Goal: Transaction & Acquisition: Obtain resource

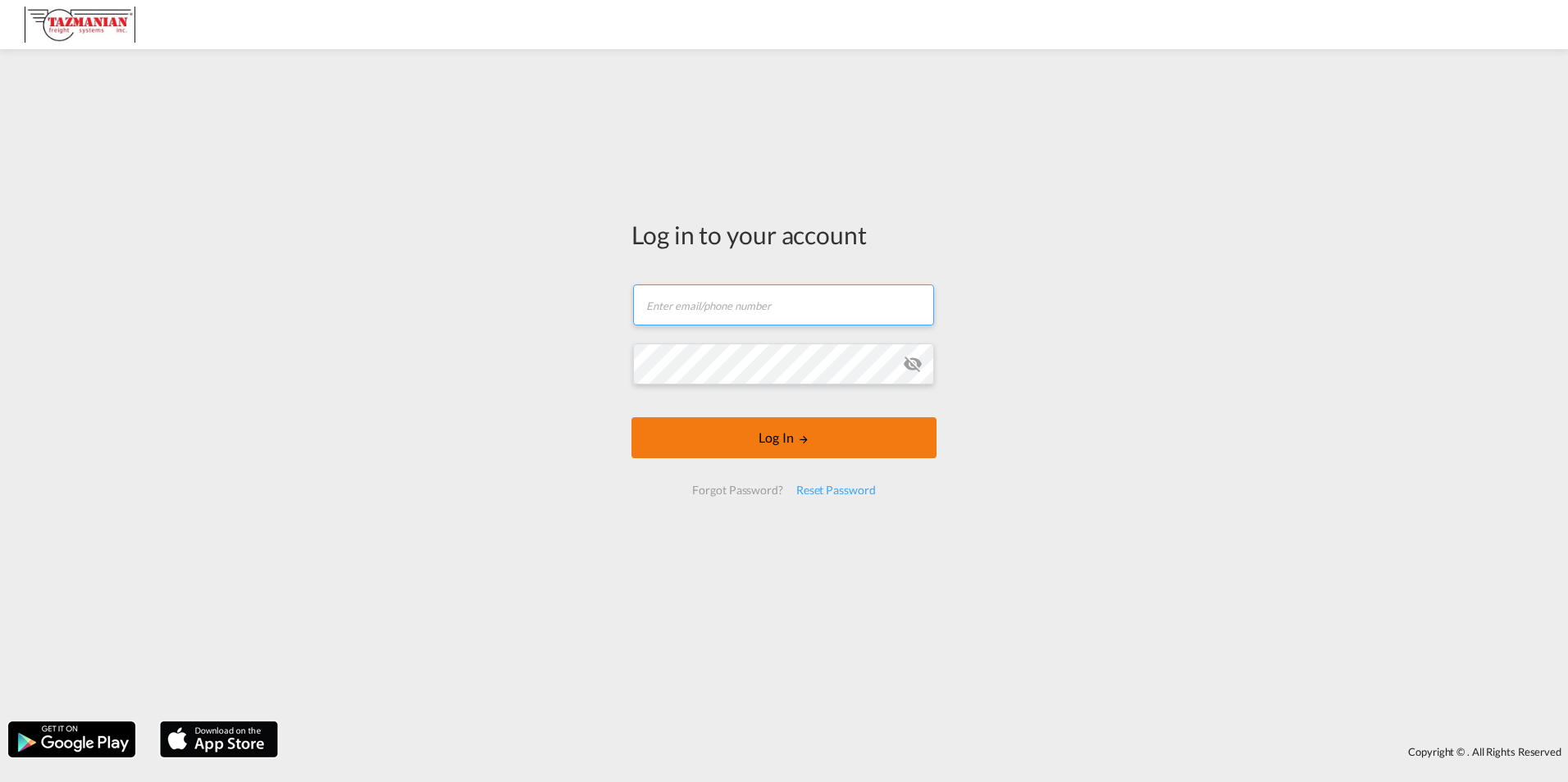
type input "[EMAIL_ADDRESS][DOMAIN_NAME]"
click at [730, 433] on button "Log In" at bounding box center [784, 438] width 305 height 41
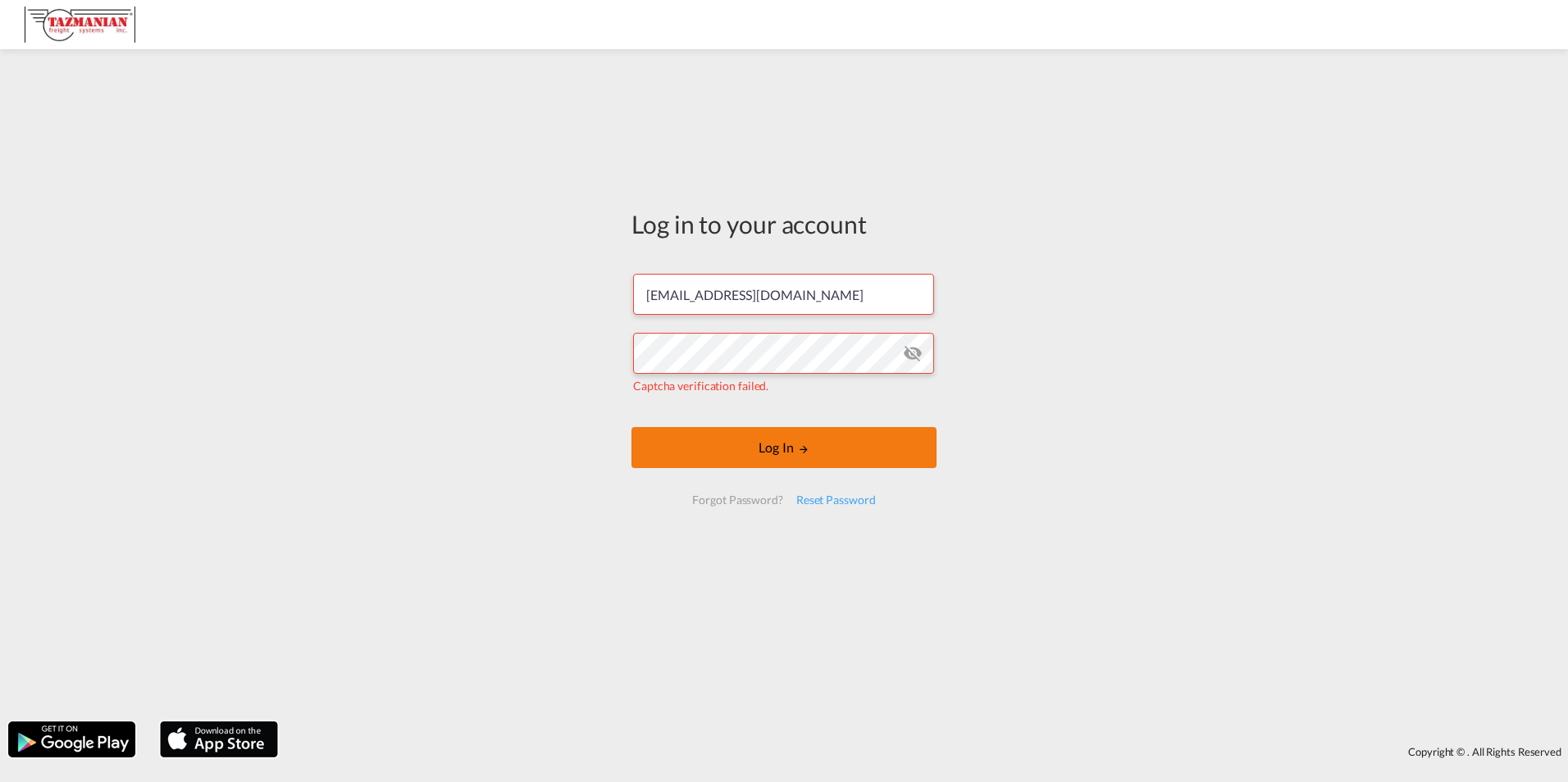
click at [793, 452] on button "Log In" at bounding box center [784, 448] width 305 height 41
click at [839, 281] on input "[EMAIL_ADDRESS][DOMAIN_NAME]" at bounding box center [784, 295] width 301 height 41
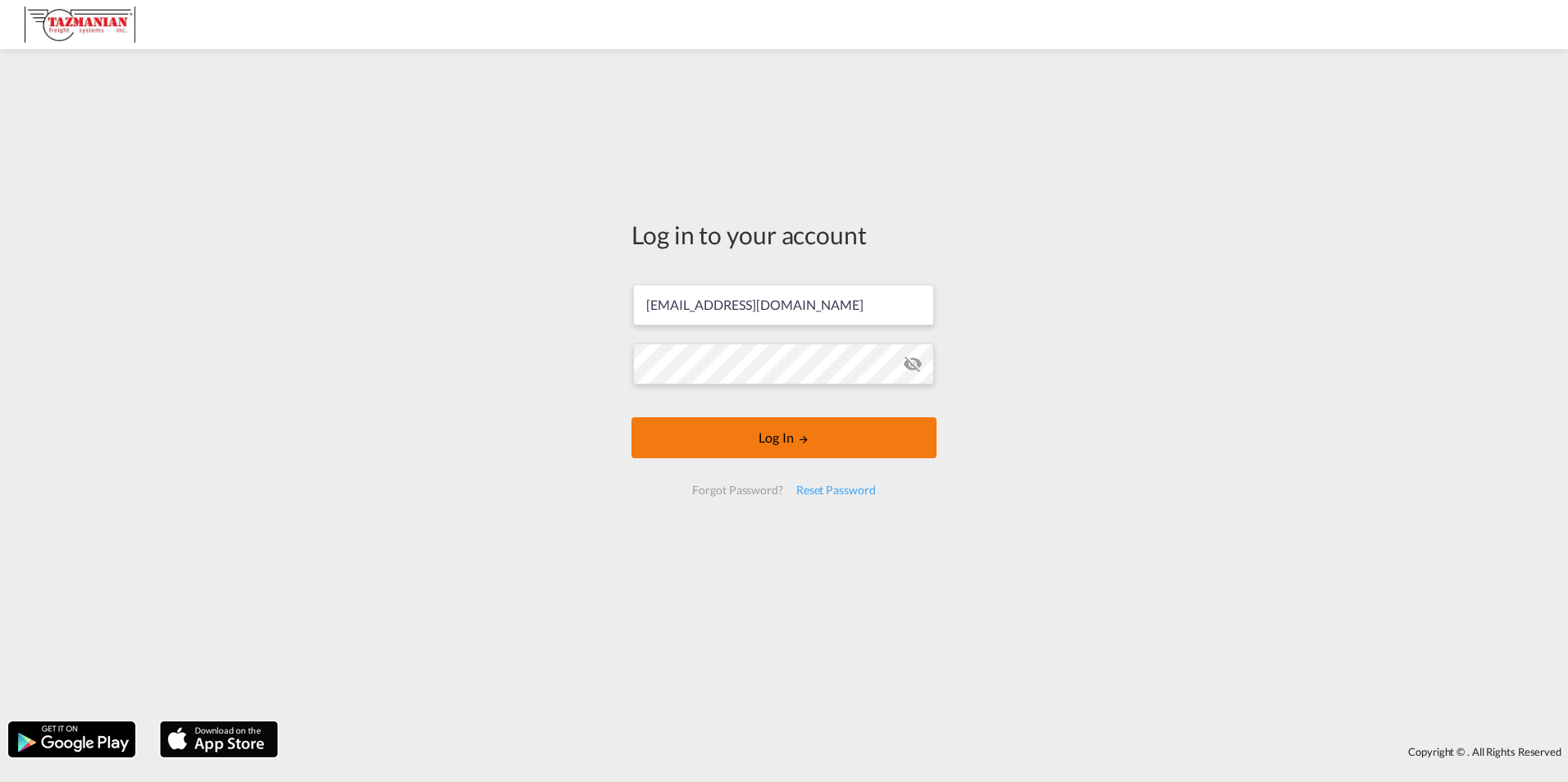
click at [792, 444] on button "Log In" at bounding box center [784, 438] width 305 height 41
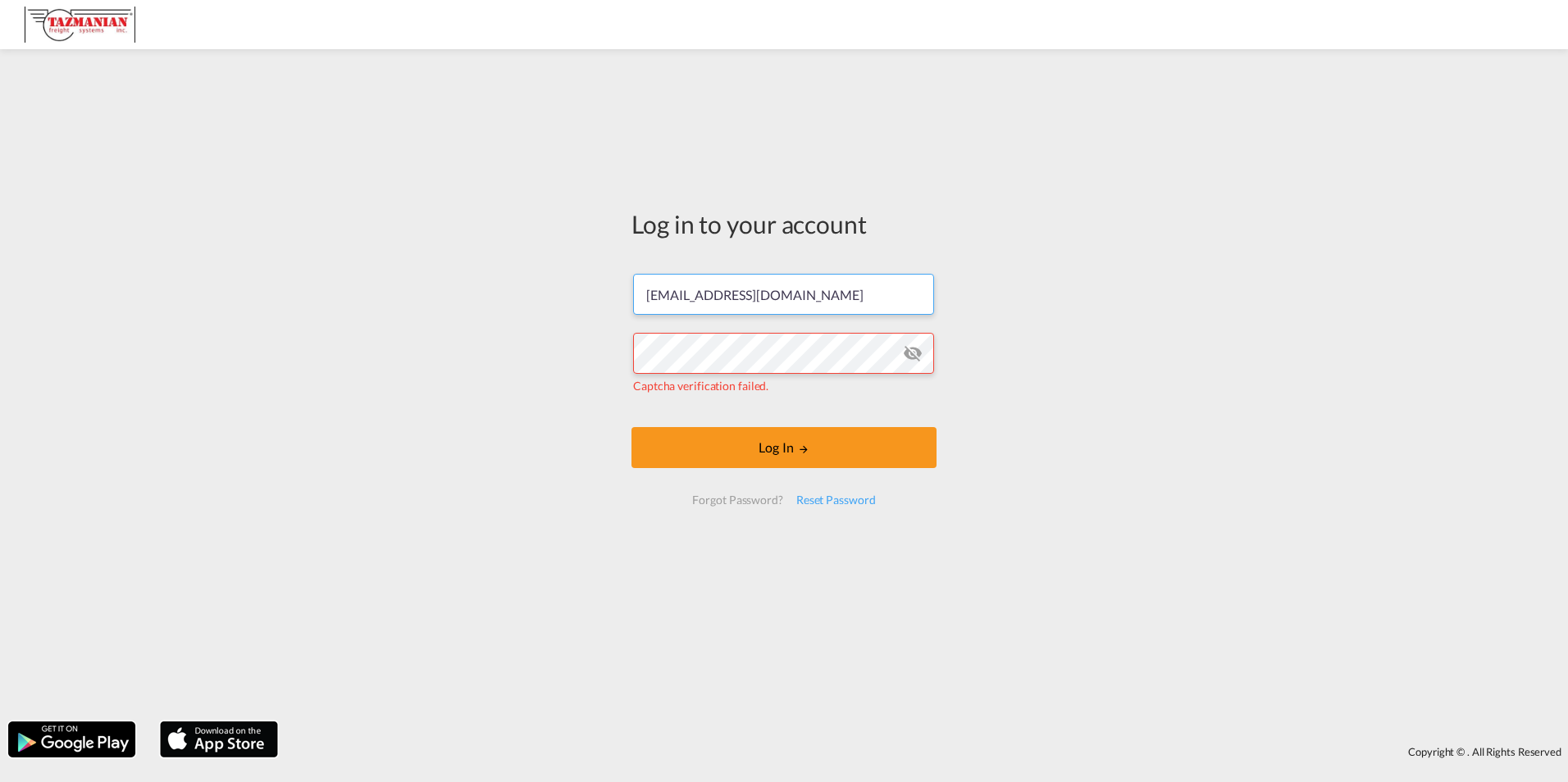
click at [654, 305] on input "[EMAIL_ADDRESS][DOMAIN_NAME]" at bounding box center [784, 295] width 301 height 41
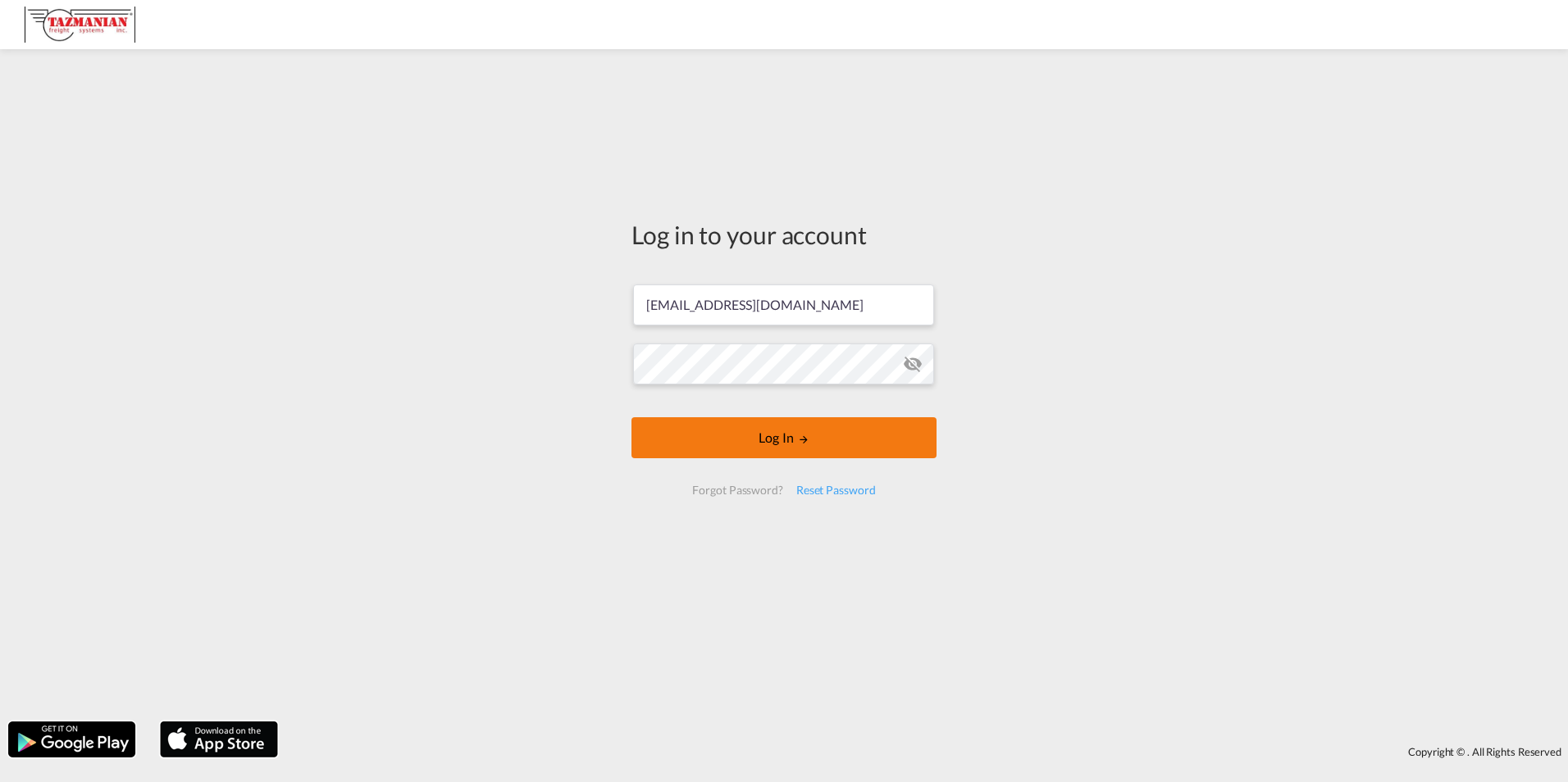
click at [722, 430] on button "Log In" at bounding box center [784, 438] width 305 height 41
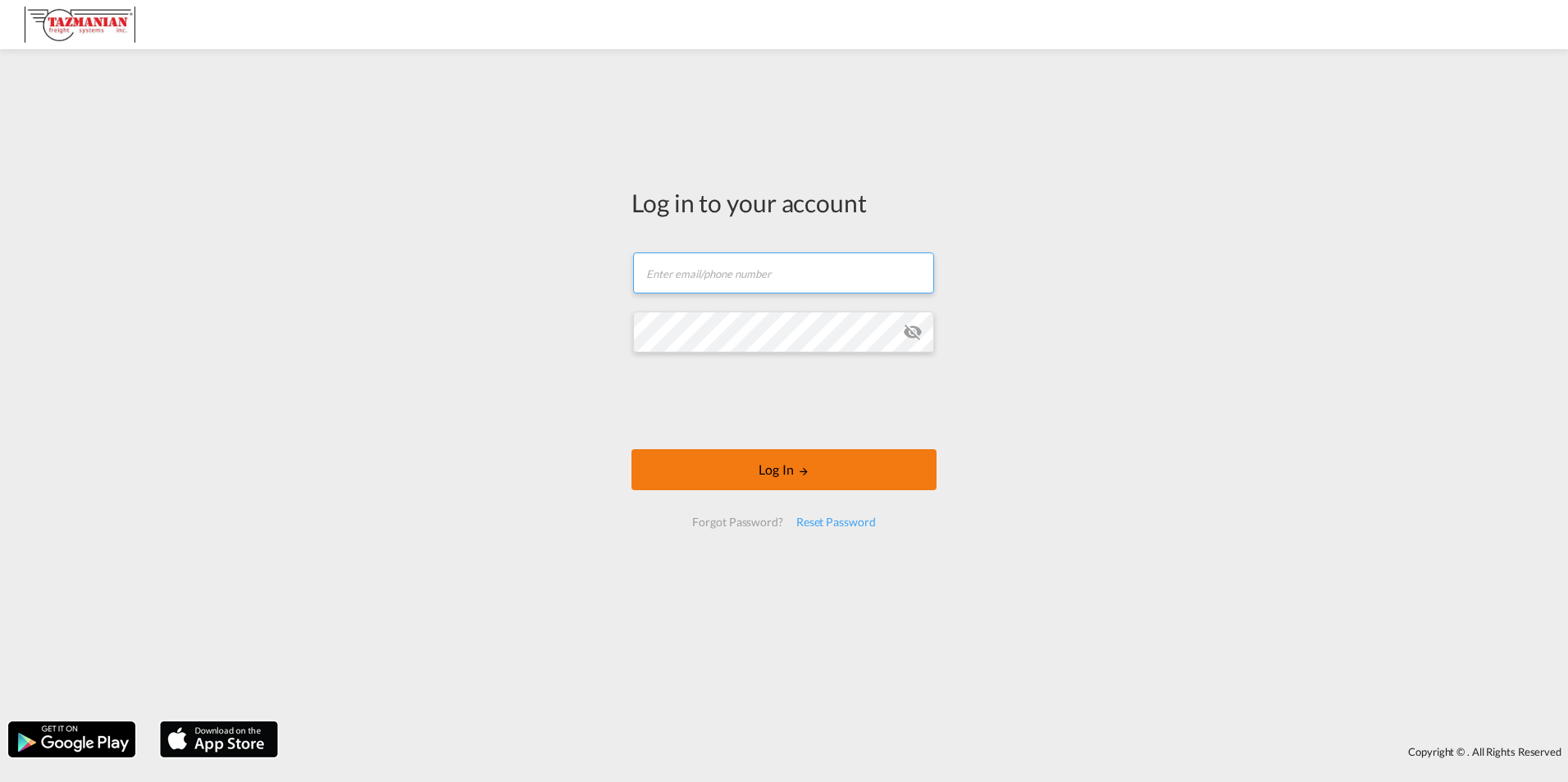
type input "[EMAIL_ADDRESS][DOMAIN_NAME]"
click at [796, 472] on button "Log In" at bounding box center [784, 470] width 305 height 41
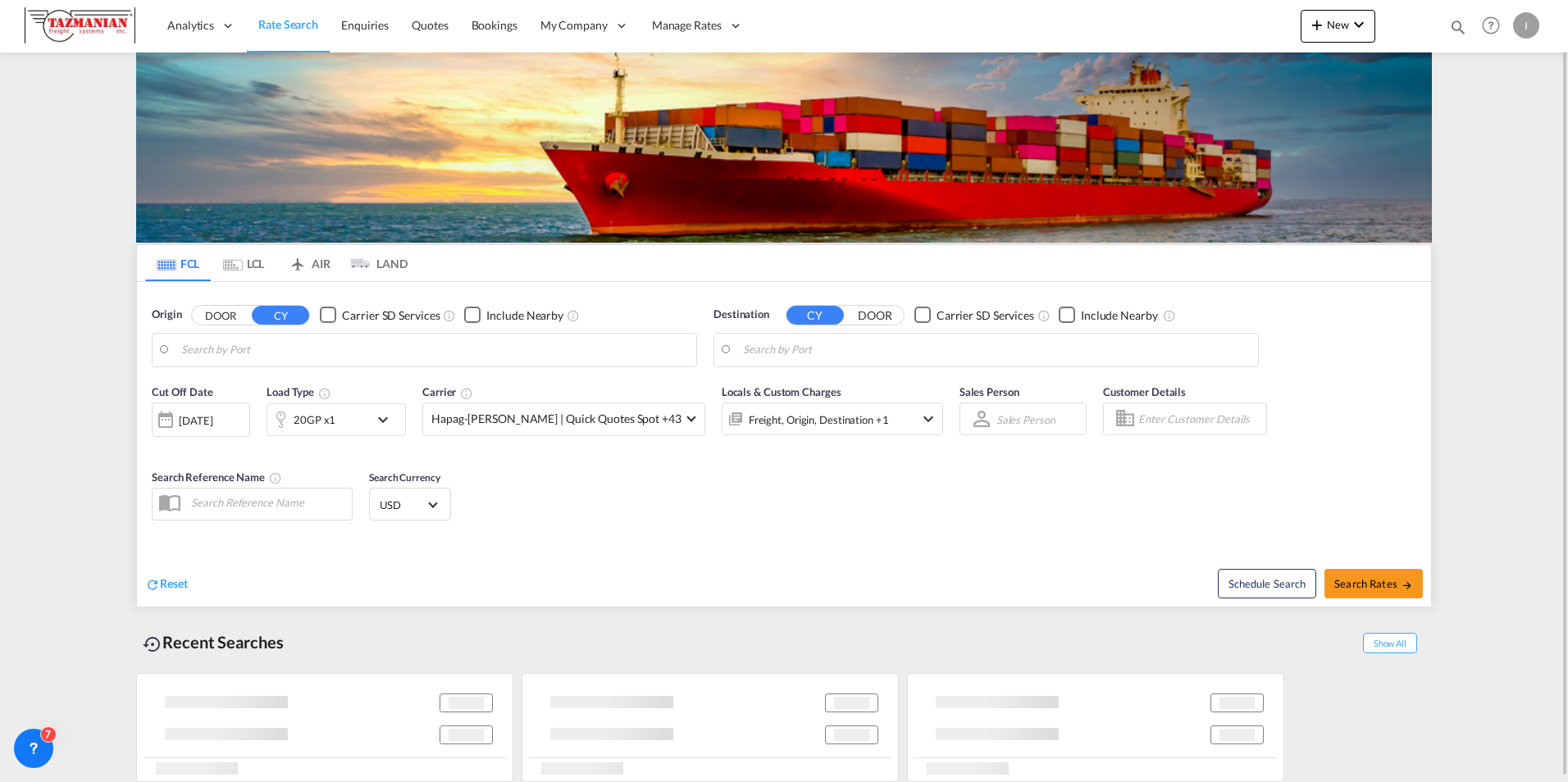
type input "[GEOGRAPHIC_DATA], [GEOGRAPHIC_DATA]"
type input "[GEOGRAPHIC_DATA], [GEOGRAPHIC_DATA], [GEOGRAPHIC_DATA]"
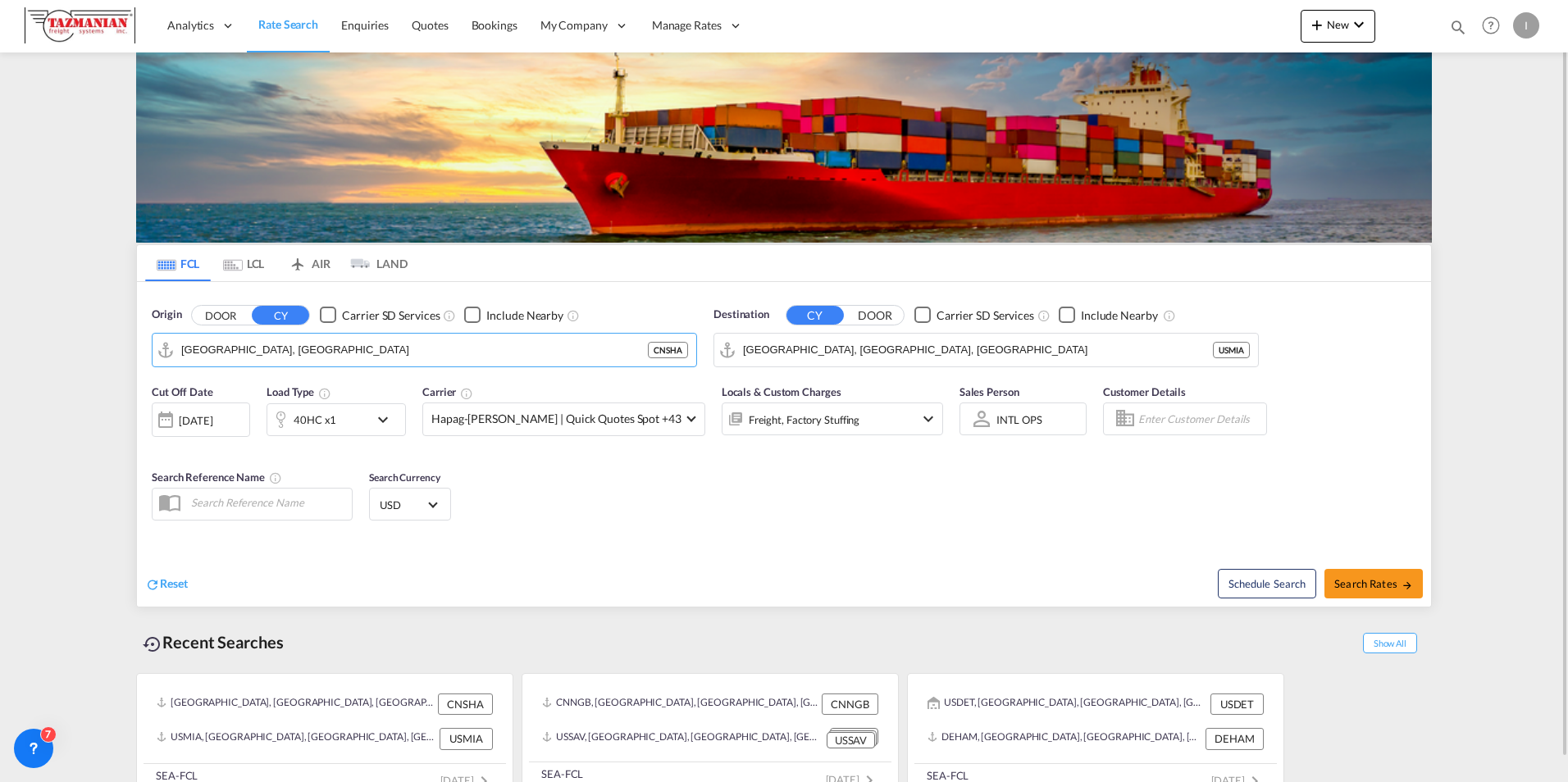
drag, startPoint x: 321, startPoint y: 358, endPoint x: 155, endPoint y: 379, distance: 167.3
click at [155, 379] on form "Origin DOOR CY Carrier SD Services Include Nearby [GEOGRAPHIC_DATA], CNSHA CNSH…" at bounding box center [784, 444] width 1294 height 325
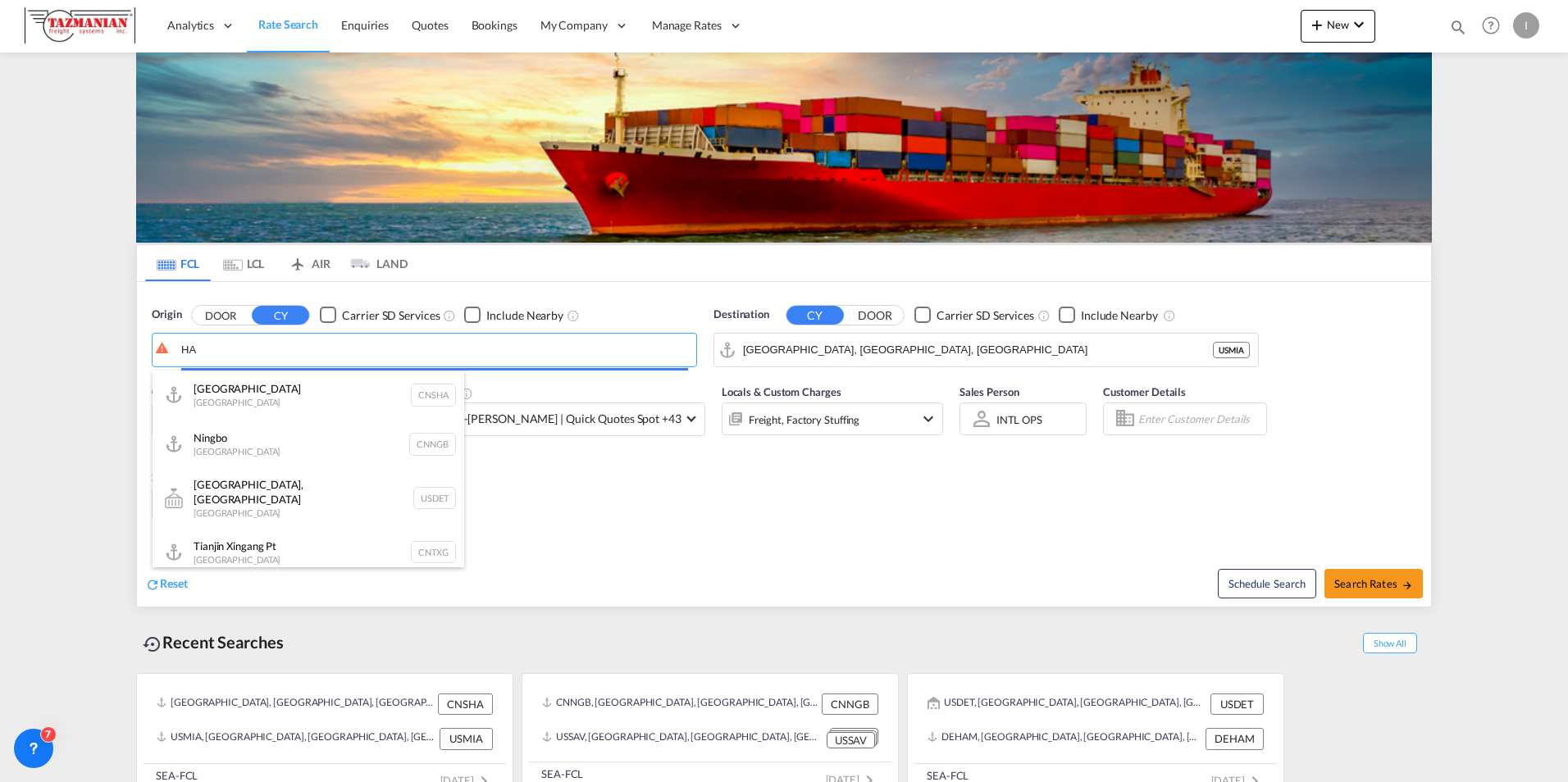
type input "A"
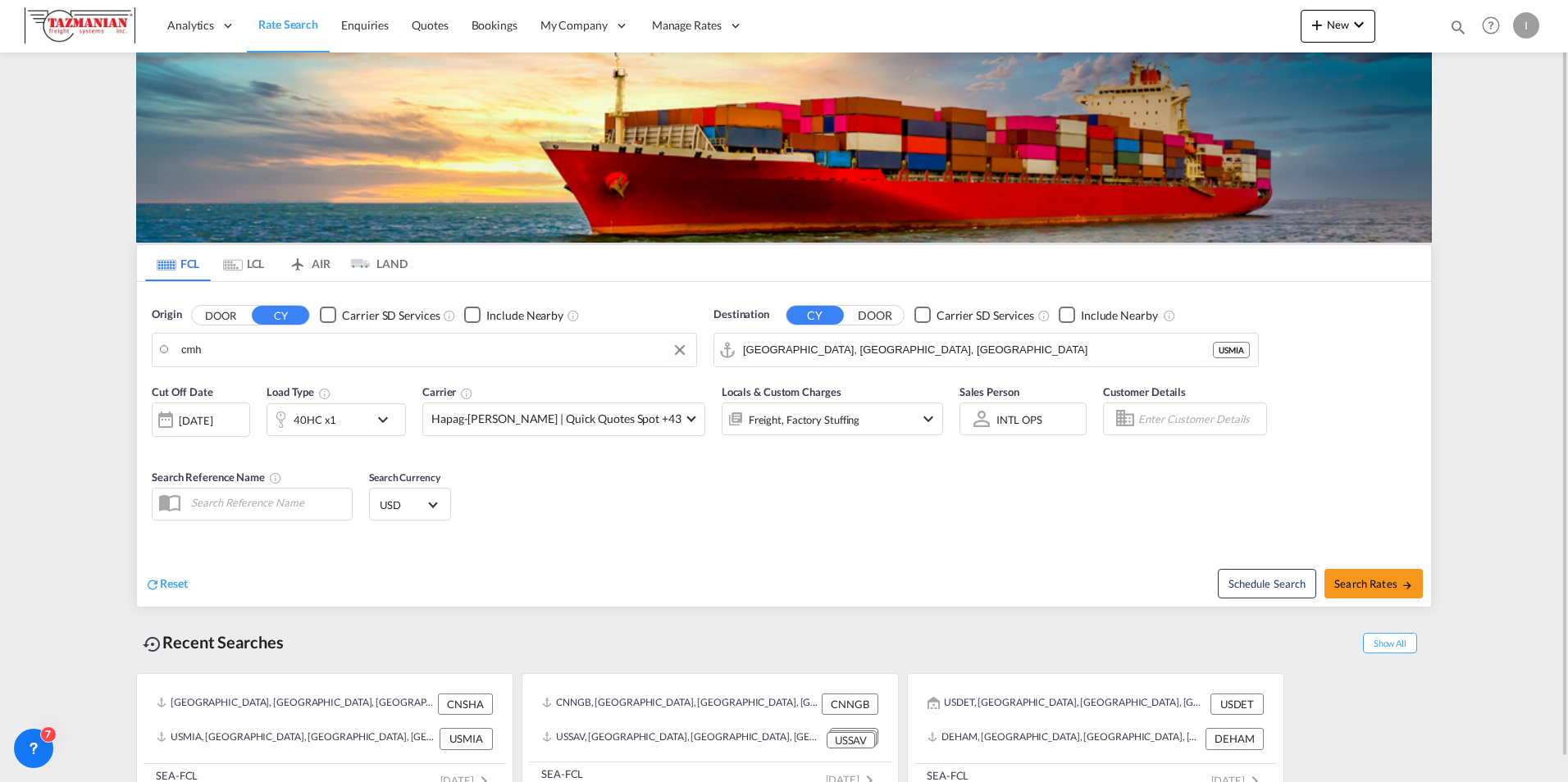
click at [187, 351] on input "cmh" at bounding box center [434, 350] width 507 height 25
click at [215, 386] on div "[GEOGRAPHIC_DATA], [GEOGRAPHIC_DATA] United States USCMH" at bounding box center [308, 400] width 312 height 59
type input "[GEOGRAPHIC_DATA], [GEOGRAPHIC_DATA], USCMH"
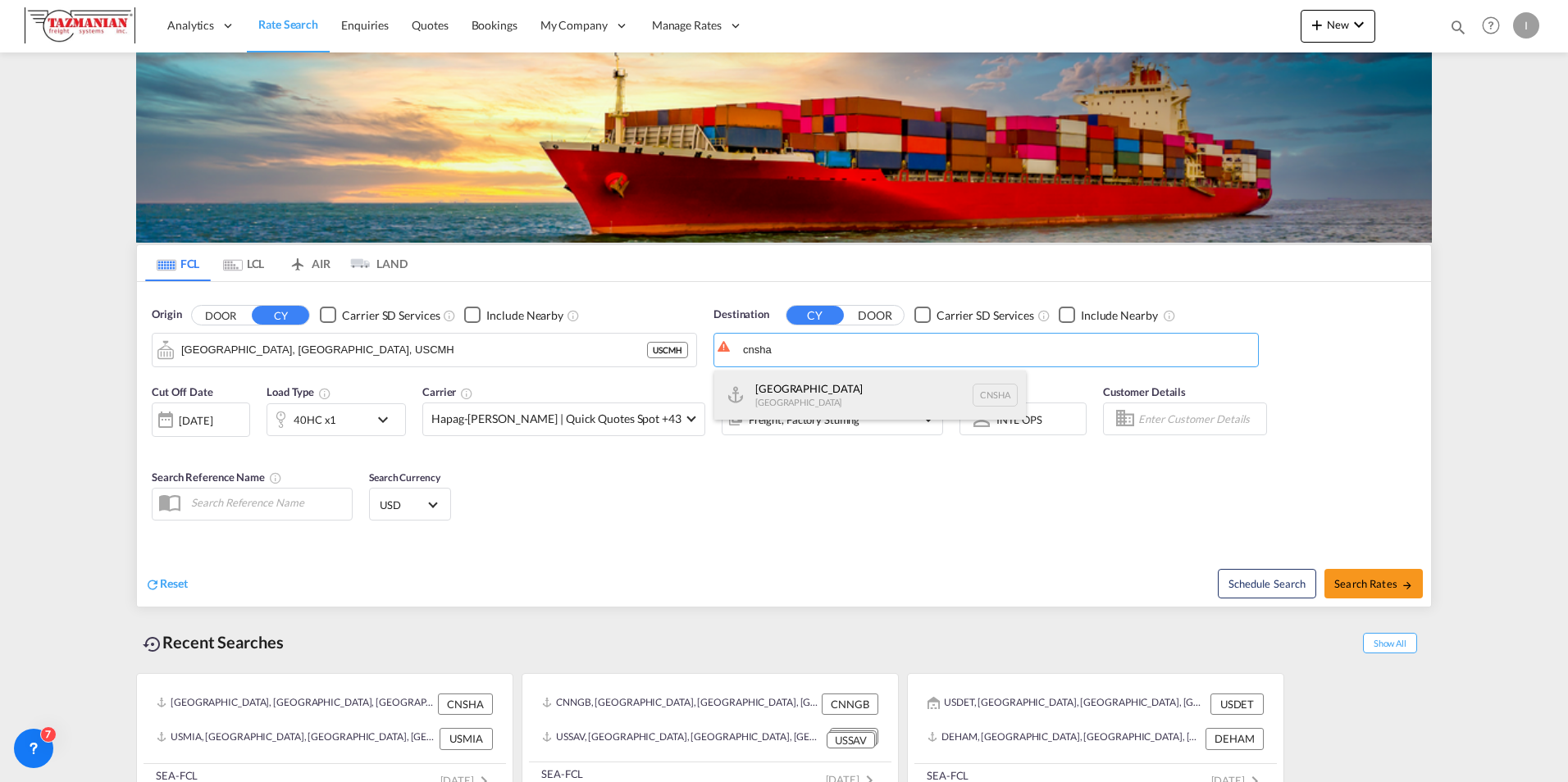
click at [826, 383] on div "Shanghai [GEOGRAPHIC_DATA] [GEOGRAPHIC_DATA]" at bounding box center [870, 395] width 312 height 49
type input "[GEOGRAPHIC_DATA], [GEOGRAPHIC_DATA]"
click at [172, 420] on div at bounding box center [165, 420] width 26 height 33
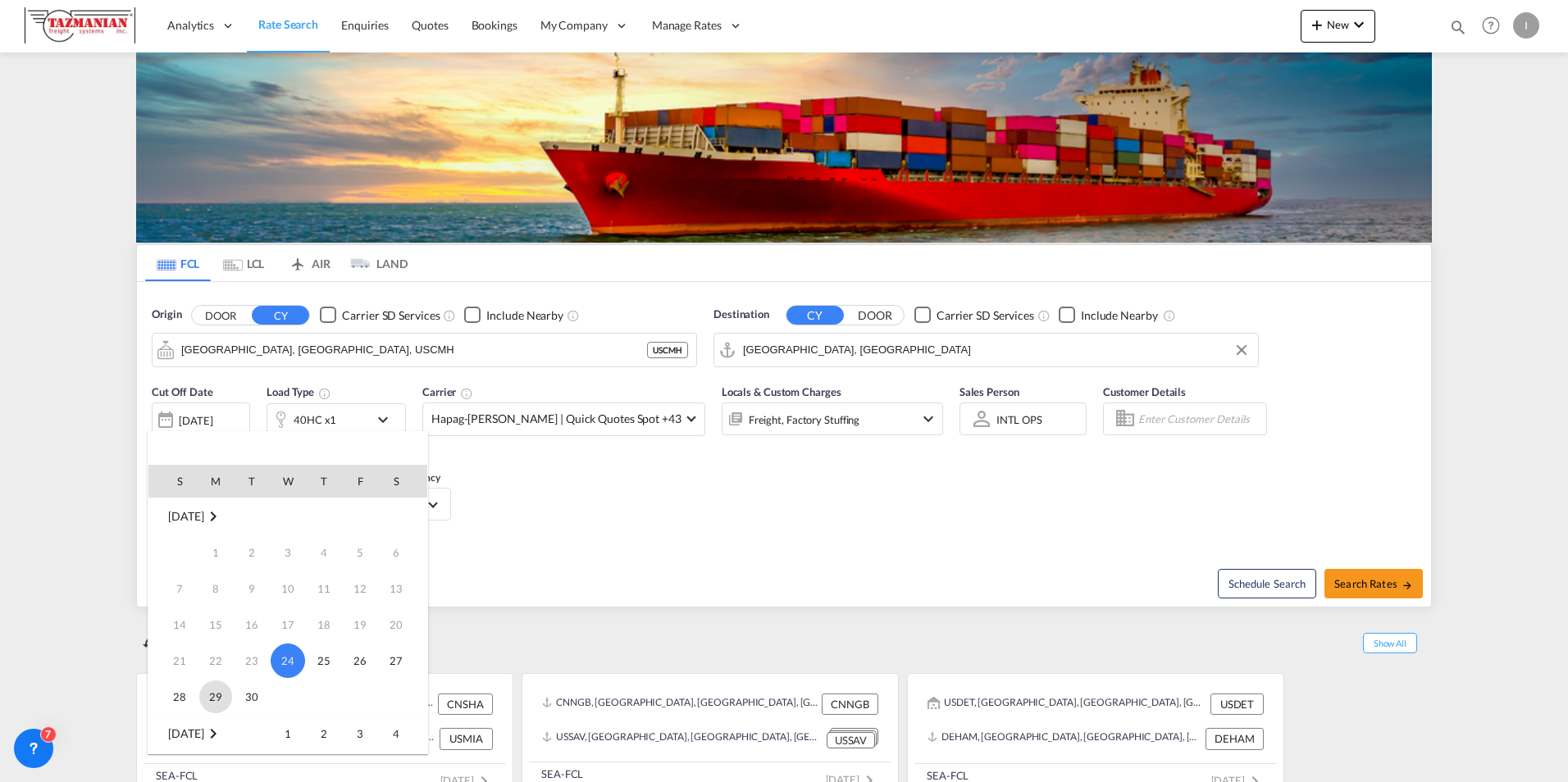
click at [215, 685] on span "29" at bounding box center [215, 696] width 33 height 33
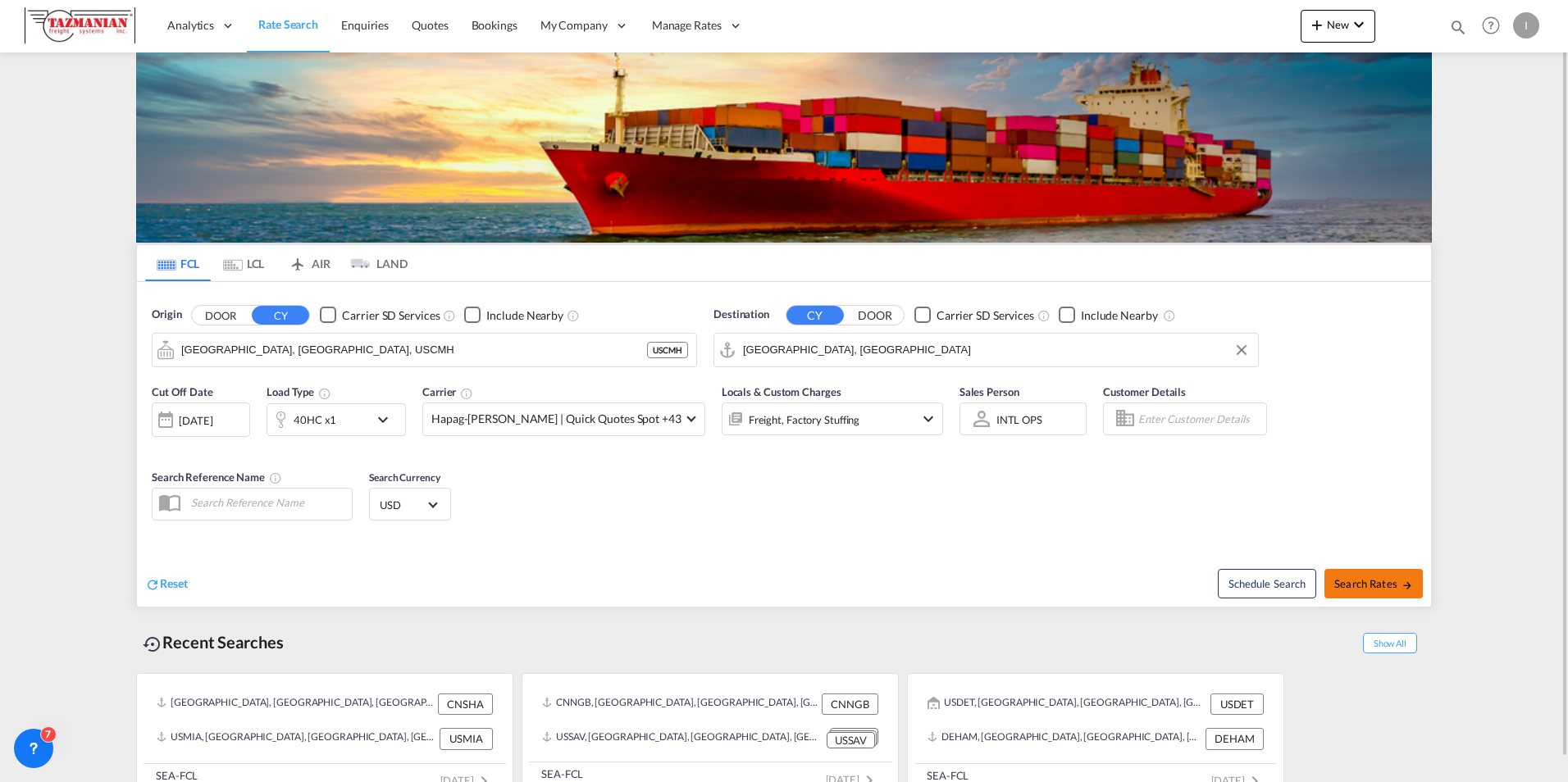
click at [1373, 574] on button "Search Rates" at bounding box center [1373, 583] width 98 height 29
type input "USCMH to CNSHA / [DATE]"
